Goal: Task Accomplishment & Management: Complete application form

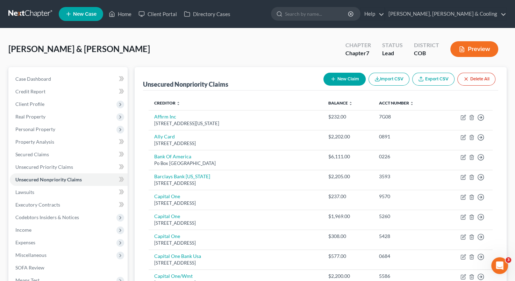
click at [167, 39] on div "[PERSON_NAME] & [PERSON_NAME] Upgraded Chapter Chapter 7 Status Lead District C…" at bounding box center [257, 52] width 498 height 30
click at [75, 190] on link "Lawsuits" at bounding box center [69, 192] width 118 height 13
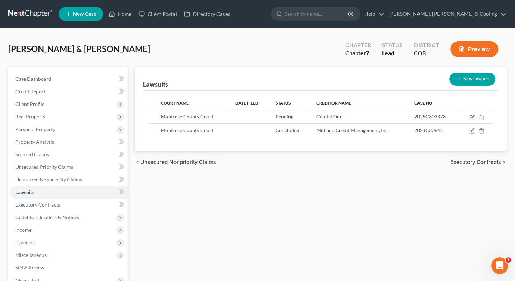
click at [470, 79] on button "New Lawsuit" at bounding box center [472, 79] width 46 height 13
select select "0"
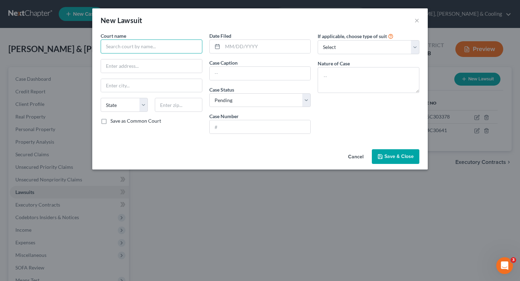
click at [155, 52] on input "text" at bounding box center [152, 46] width 102 height 14
type input "Delta County Court"
click at [120, 72] on input "text" at bounding box center [151, 65] width 101 height 13
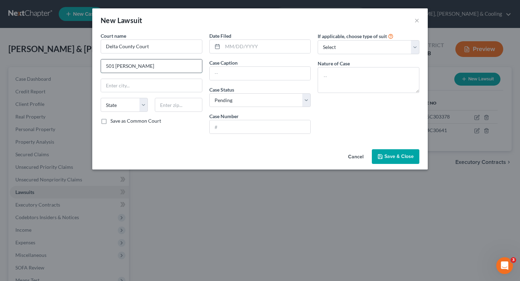
type input "501 [PERSON_NAME] #338"
type input "Delta"
select select "5"
type input "81416"
click at [110, 119] on label "Save as Common Court" at bounding box center [135, 120] width 51 height 7
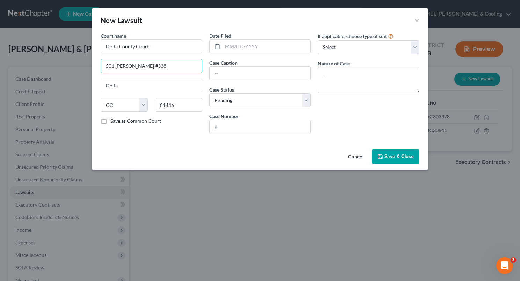
click at [113, 119] on input "Save as Common Court" at bounding box center [115, 119] width 5 height 5
checkbox input "true"
click at [249, 77] on input "text" at bounding box center [260, 73] width 101 height 13
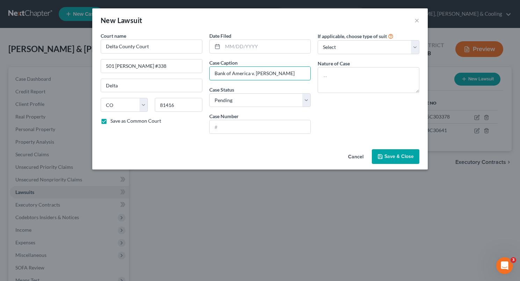
type input "Bank of America v. [PERSON_NAME]"
click at [414, 41] on select "Select Repossession Garnishment Foreclosure Attached, Seized, Or Levied Other" at bounding box center [369, 47] width 102 height 14
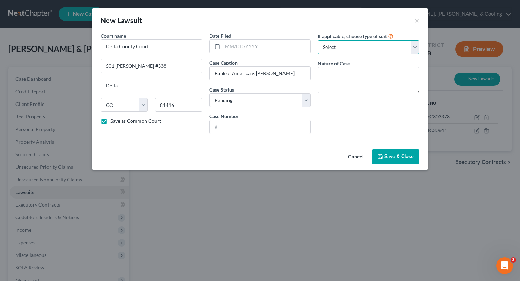
select select "4"
click at [318, 40] on select "Select Repossession Garnishment Foreclosure Attached, Seized, Or Levied Other" at bounding box center [369, 47] width 102 height 14
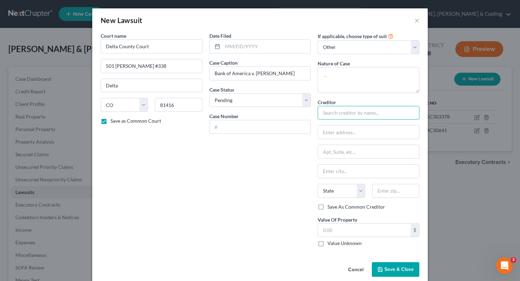
click at [350, 114] on input "text" at bounding box center [369, 113] width 102 height 14
type input "Bank of America"
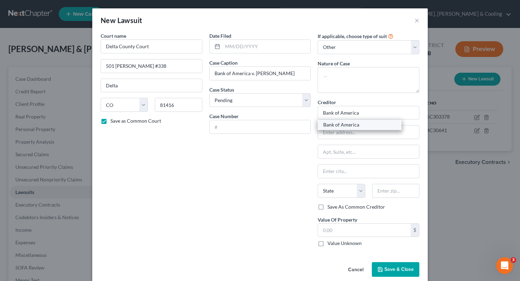
click at [347, 123] on div "Bank of America" at bounding box center [359, 124] width 73 height 7
type input "P.O. Box 982234"
type input "[GEOGRAPHIC_DATA]"
select select "45"
type input "79998-3104"
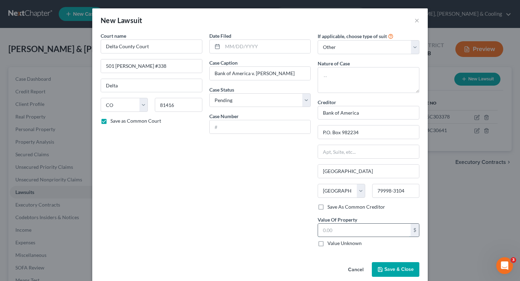
click at [348, 232] on input "text" at bounding box center [364, 230] width 93 height 13
click at [331, 77] on textarea at bounding box center [369, 80] width 102 height 26
click at [331, 77] on textarea "C" at bounding box center [369, 80] width 102 height 26
type textarea "Civil collection"
click at [388, 272] on button "Save & Close" at bounding box center [396, 269] width 48 height 15
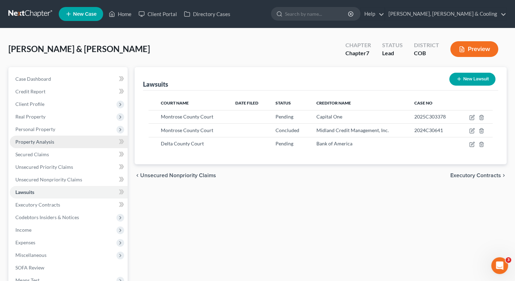
click at [81, 144] on link "Property Analysis" at bounding box center [69, 142] width 118 height 13
